Goal: Information Seeking & Learning: Learn about a topic

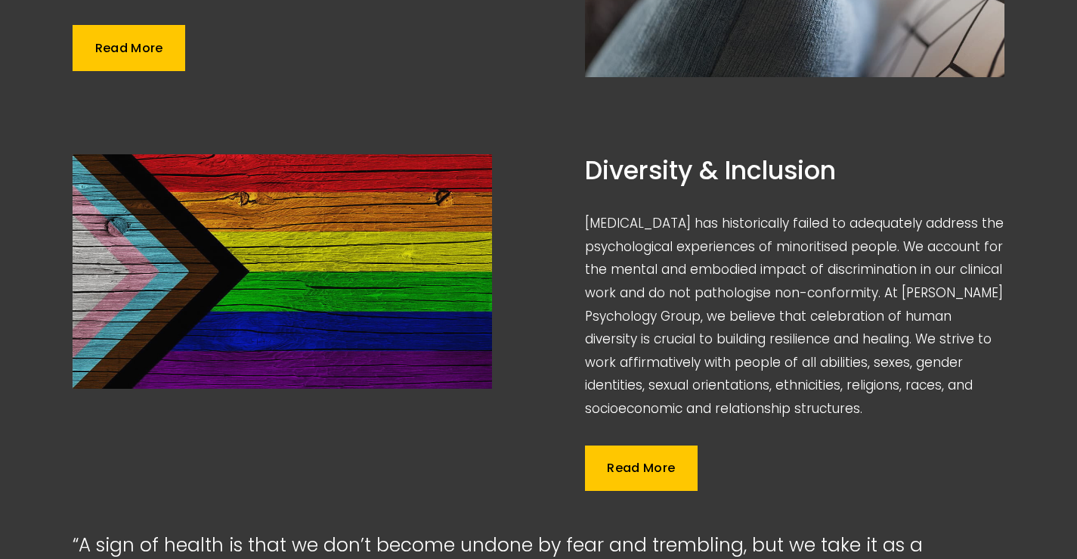
scroll to position [1512, 0]
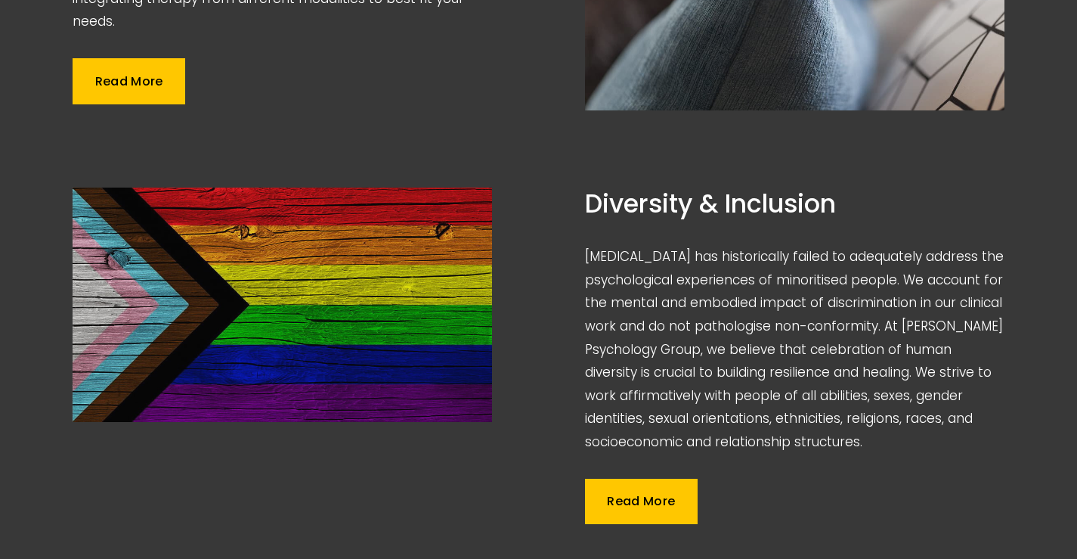
click at [647, 478] on link "Read More" at bounding box center [641, 500] width 113 height 45
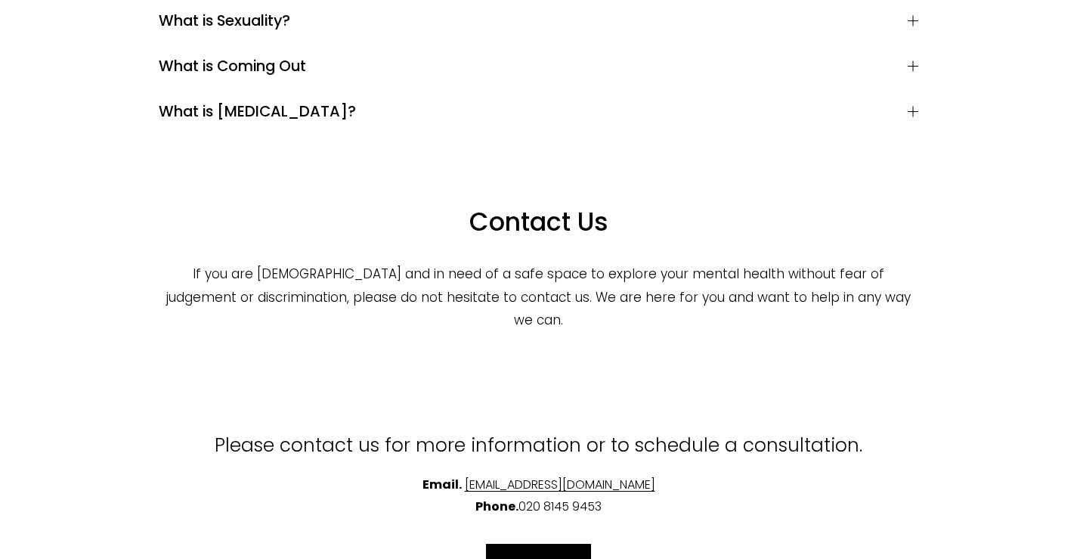
scroll to position [4308, 0]
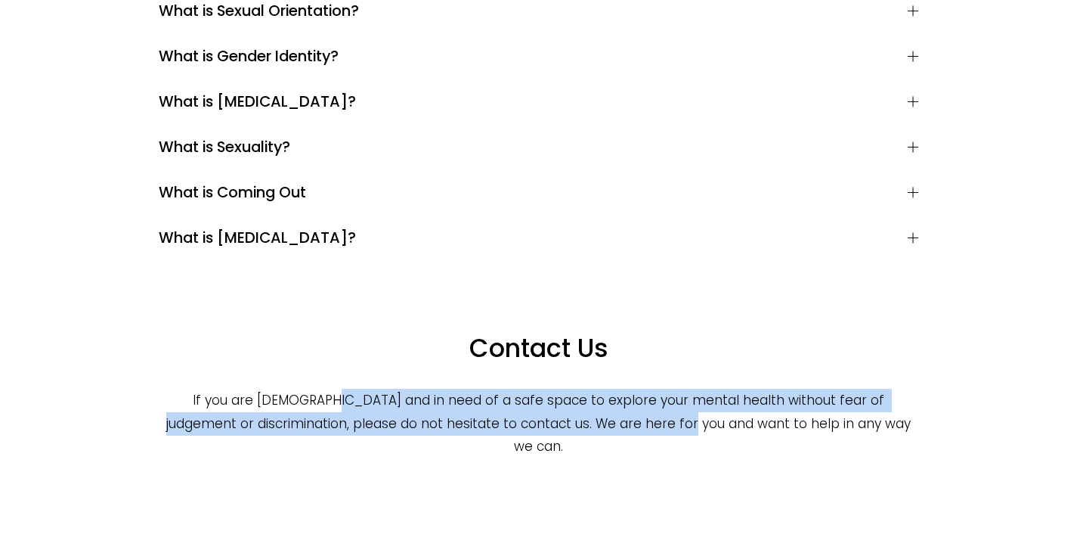
drag, startPoint x: 373, startPoint y: 232, endPoint x: 711, endPoint y: 265, distance: 340.2
click at [711, 273] on div "Contact Us If you are LGBTQ+ and in need of a safe space to explore your mental…" at bounding box center [538, 372] width 785 height 198
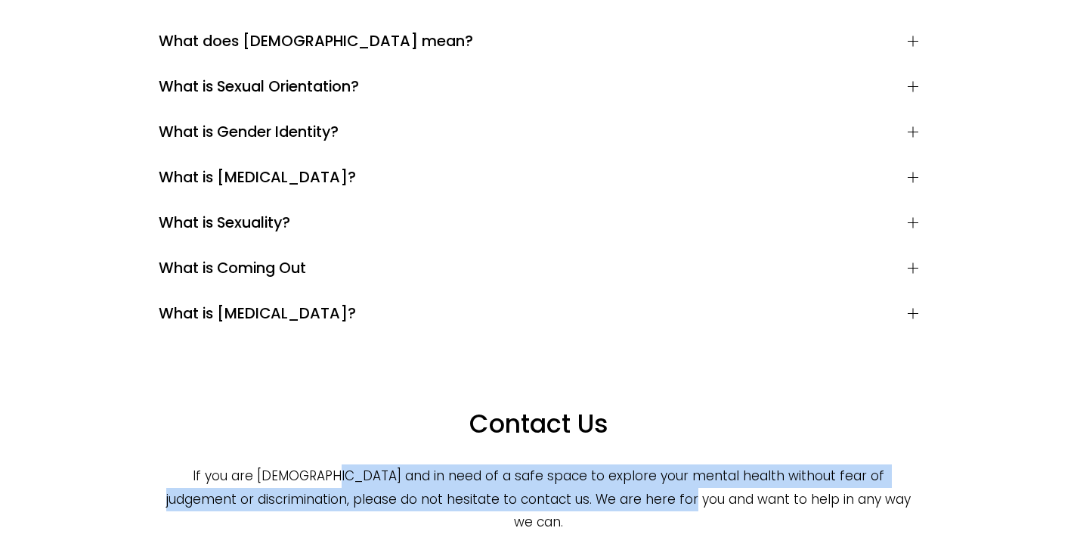
click at [582, 464] on p "If you are LGBTQ+ and in need of a safe space to explore your mental health wit…" at bounding box center [539, 499] width 760 height 70
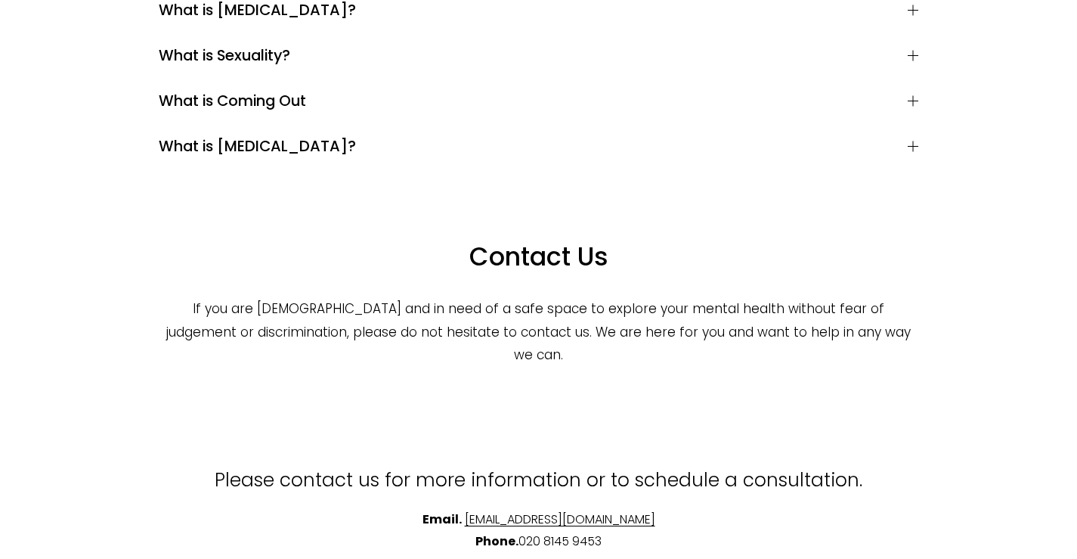
scroll to position [4460, 0]
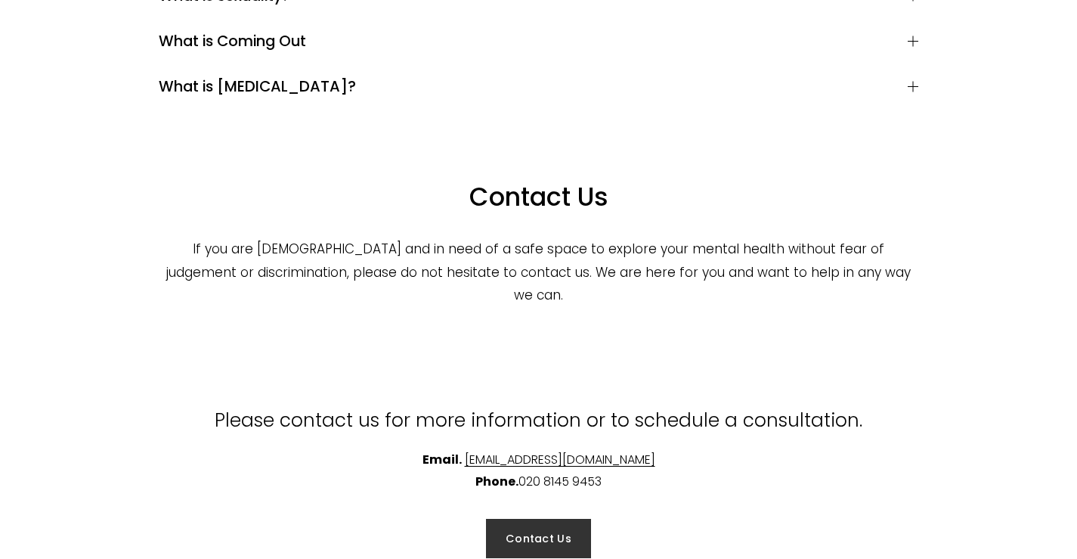
click at [556, 519] on link "Contact Us" at bounding box center [538, 538] width 105 height 39
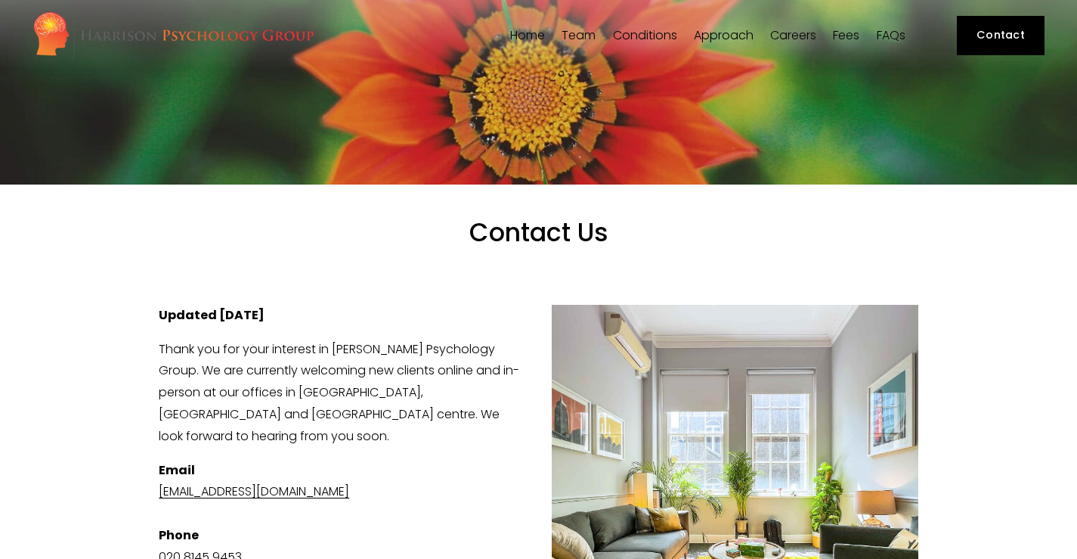
click at [853, 39] on link "Fees" at bounding box center [846, 35] width 26 height 14
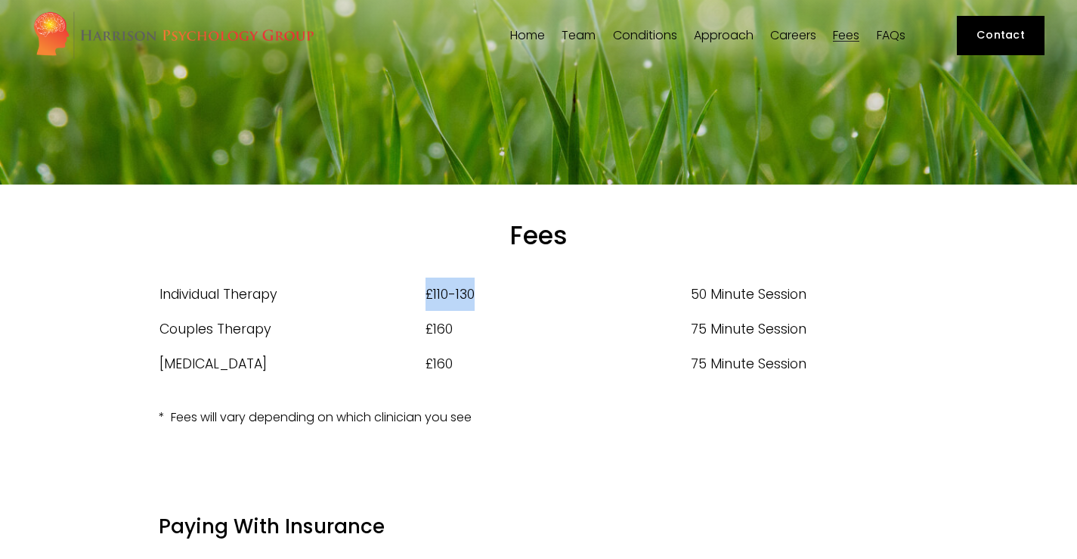
drag, startPoint x: 423, startPoint y: 293, endPoint x: 479, endPoint y: 289, distance: 56.1
click at [479, 289] on tr "Individual Therapy £110-130 50 Minute Session" at bounding box center [539, 294] width 760 height 35
click at [479, 289] on td "£110-130" at bounding box center [558, 294] width 266 height 35
drag, startPoint x: 479, startPoint y: 289, endPoint x: 405, endPoint y: 293, distance: 74.1
click at [405, 293] on tr "Individual Therapy £110-130 50 Minute Session" at bounding box center [539, 294] width 760 height 35
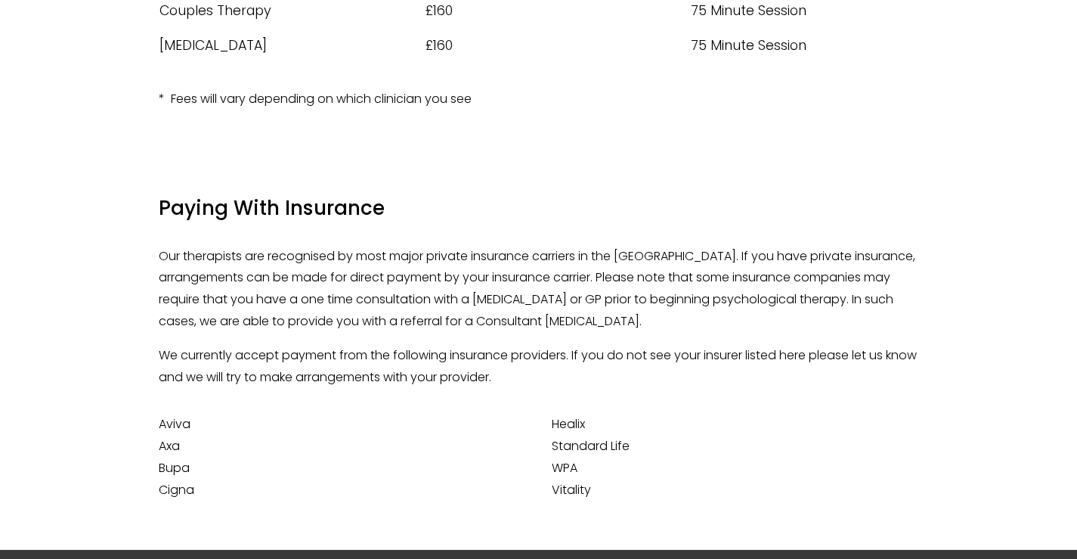
scroll to position [227, 0]
